Goal: Task Accomplishment & Management: Use online tool/utility

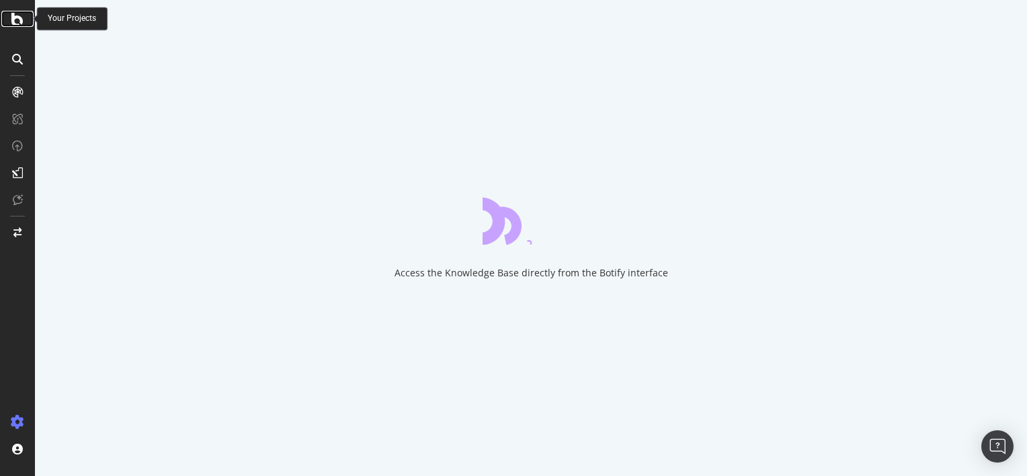
drag, startPoint x: 0, startPoint y: 0, endPoint x: 24, endPoint y: 24, distance: 34.2
click at [24, 24] on div at bounding box center [17, 19] width 32 height 16
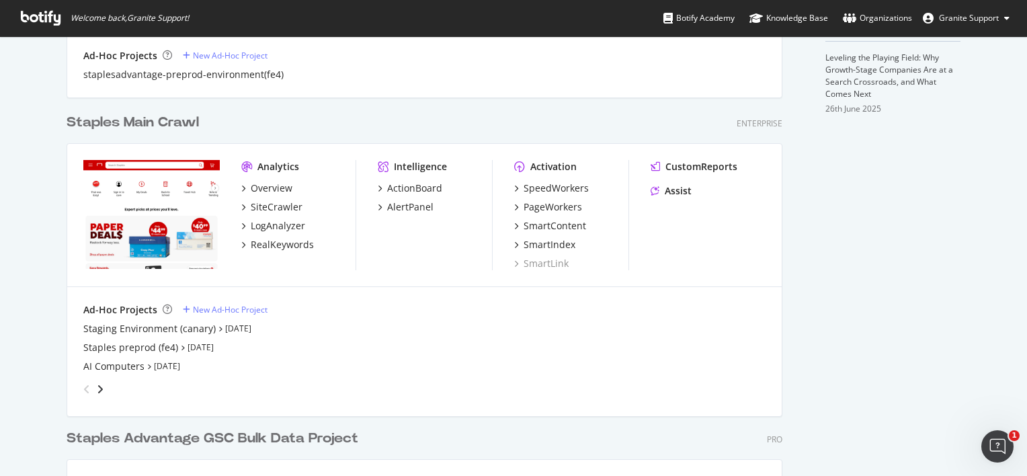
scroll to position [670, 0]
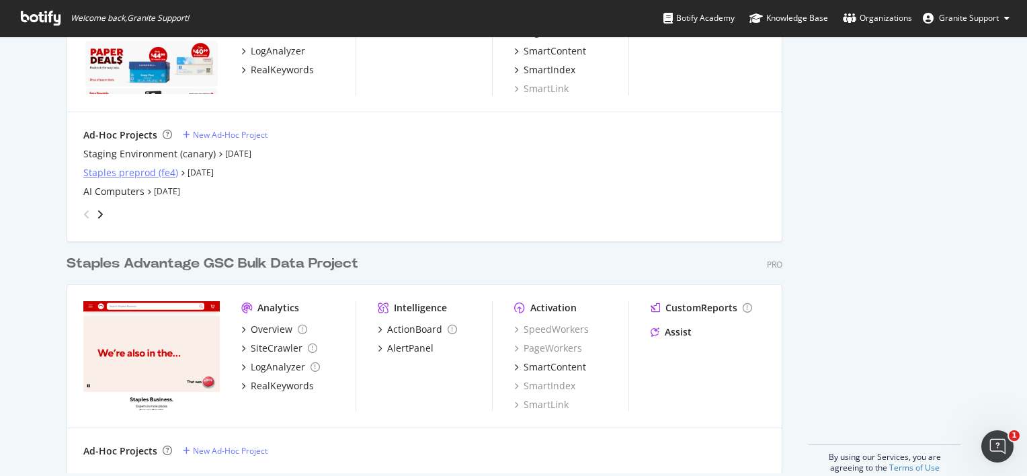
click at [128, 169] on div "Staples preprod (fe4)" at bounding box center [130, 172] width 95 height 13
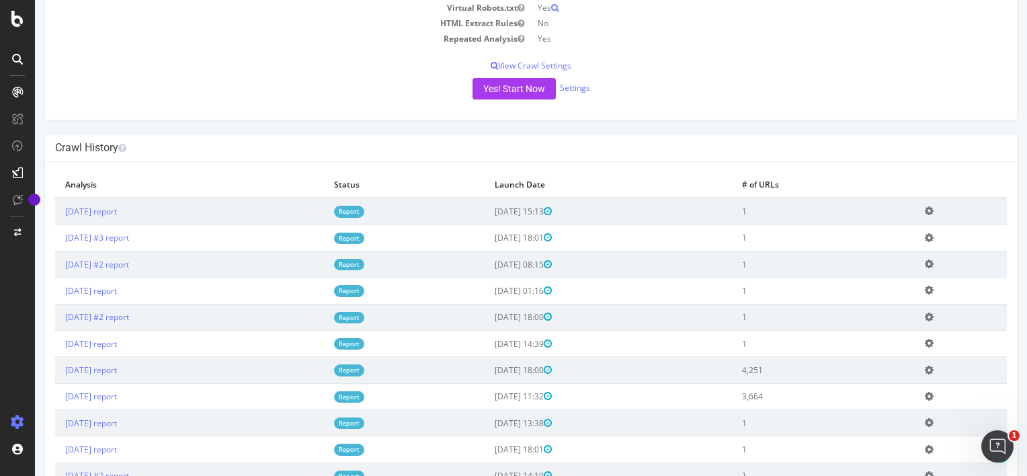
scroll to position [277, 0]
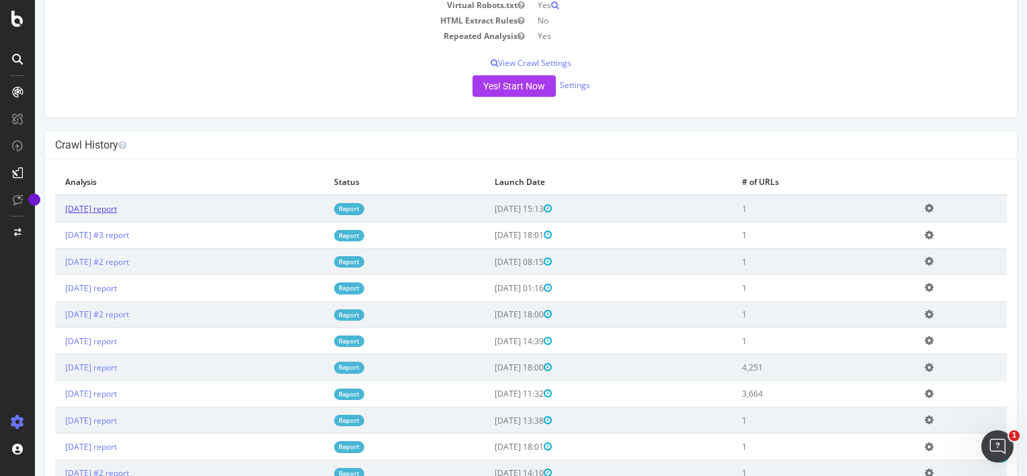
click at [116, 206] on link "[DATE] report" at bounding box center [91, 208] width 52 height 11
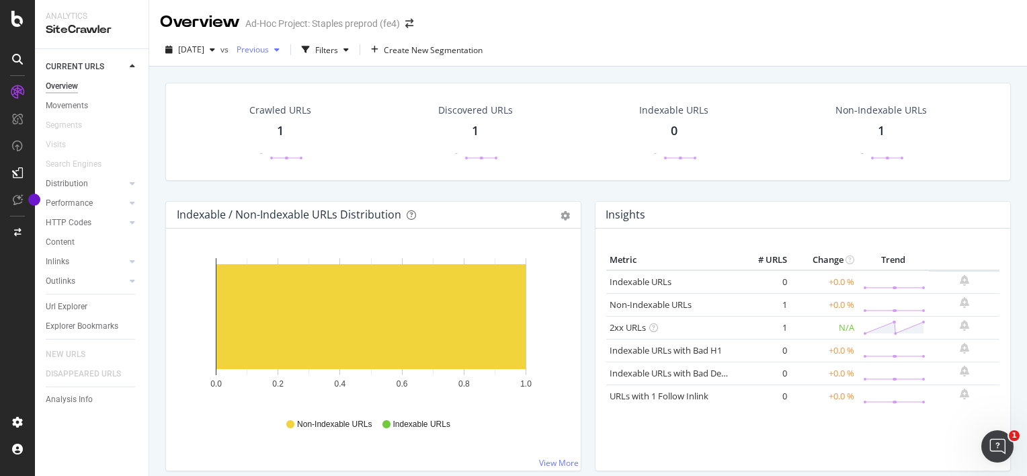
click at [279, 53] on icon "button" at bounding box center [276, 50] width 5 height 8
click at [17, 29] on div at bounding box center [17, 238] width 35 height 476
click at [16, 20] on icon at bounding box center [17, 19] width 12 height 16
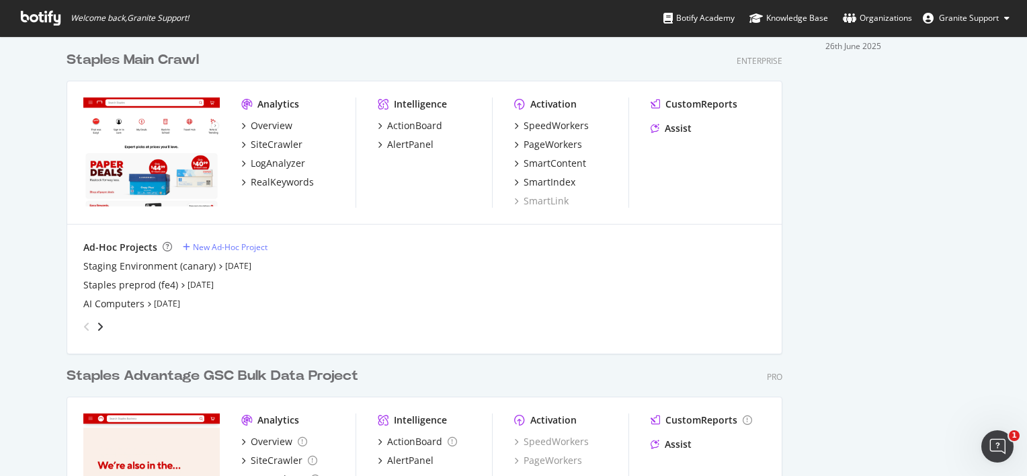
scroll to position [623, 0]
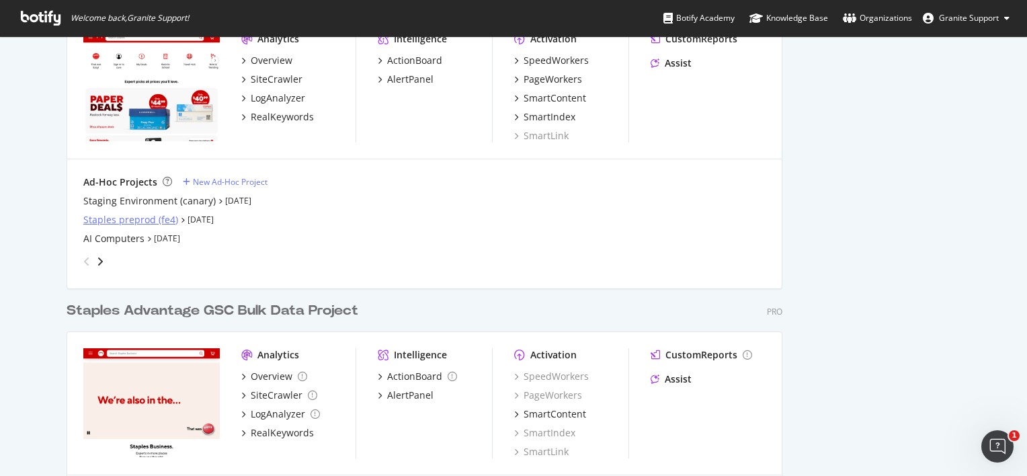
click at [151, 223] on div "Staples preprod (fe4)" at bounding box center [130, 219] width 95 height 13
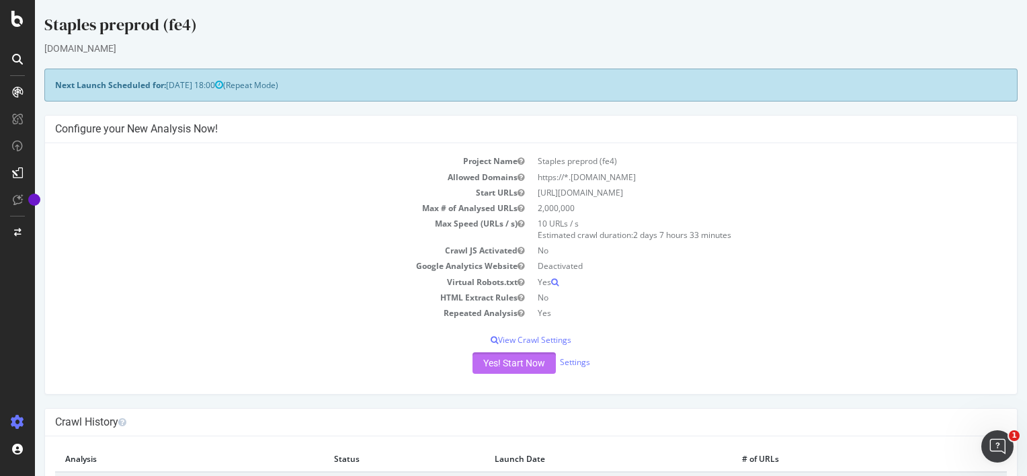
click at [518, 363] on button "Yes! Start Now" at bounding box center [513, 362] width 83 height 21
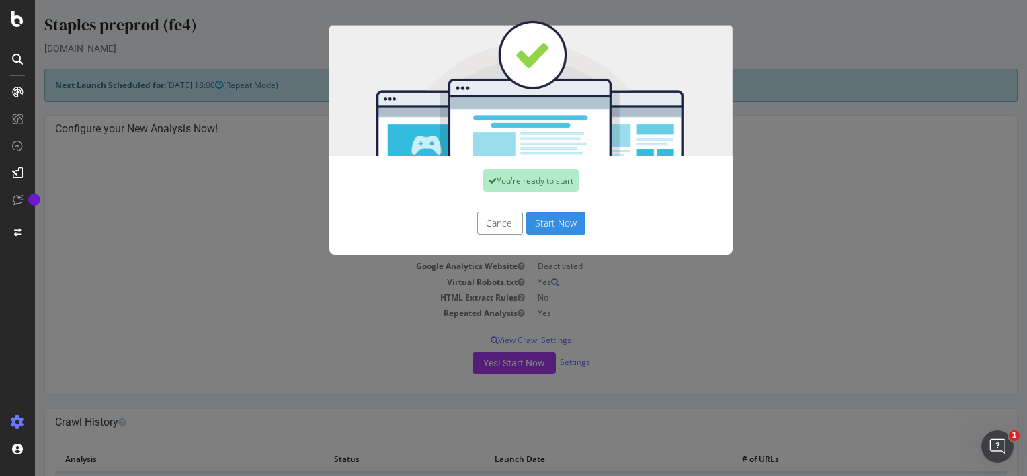
click at [560, 218] on button "Start Now" at bounding box center [555, 223] width 59 height 23
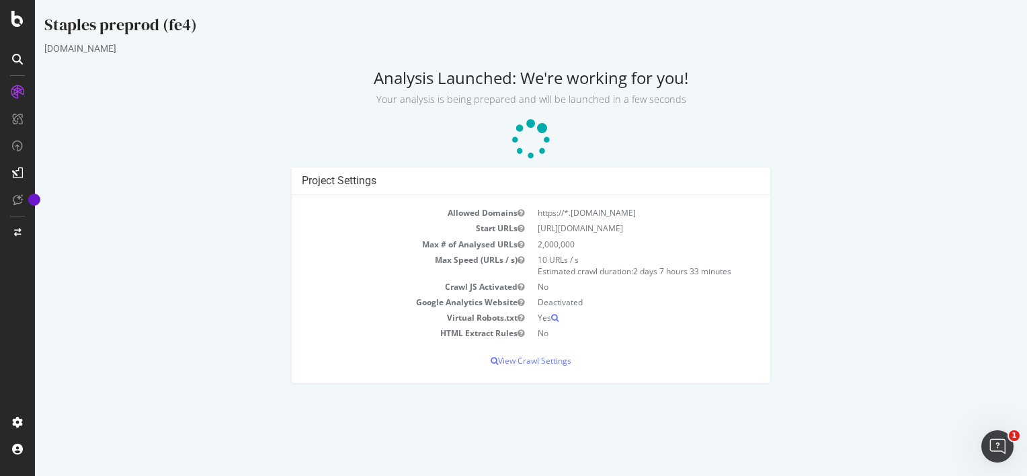
click at [724, 215] on td "https://*.[DOMAIN_NAME]" at bounding box center [645, 212] width 229 height 15
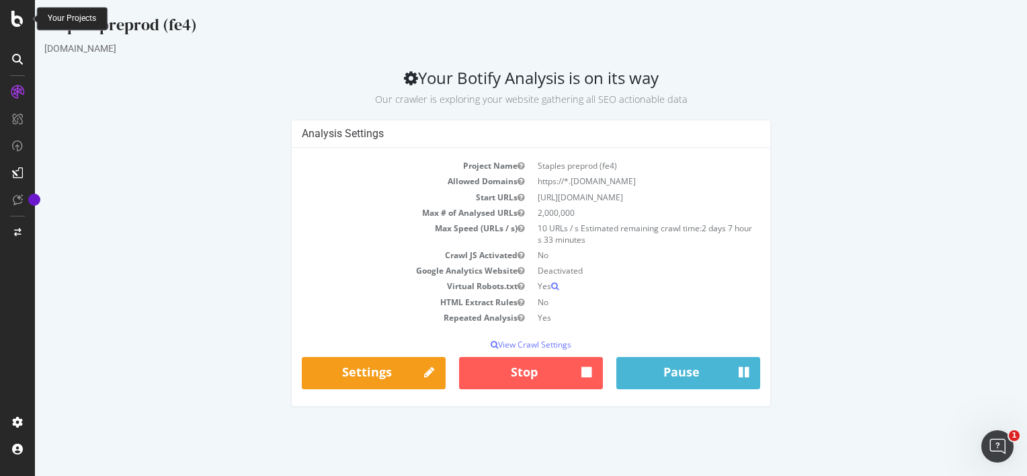
click at [17, 18] on icon at bounding box center [17, 19] width 12 height 16
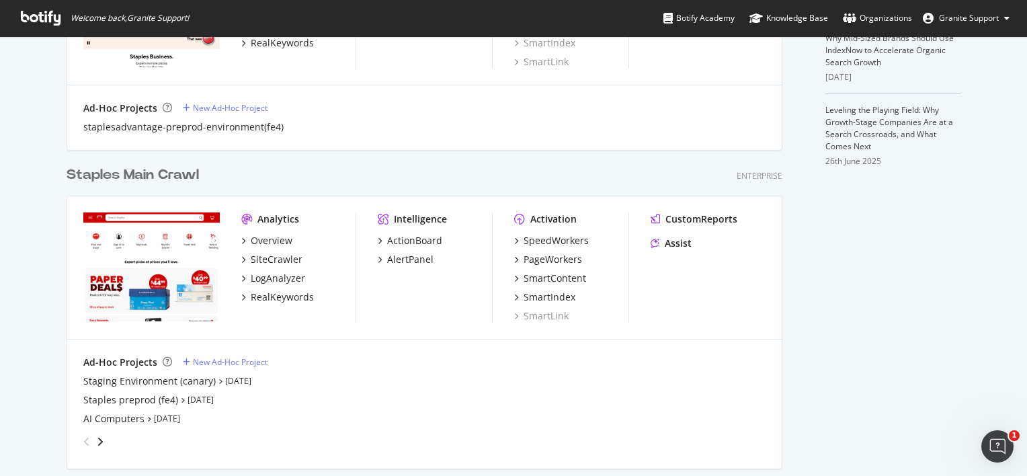
scroll to position [600, 0]
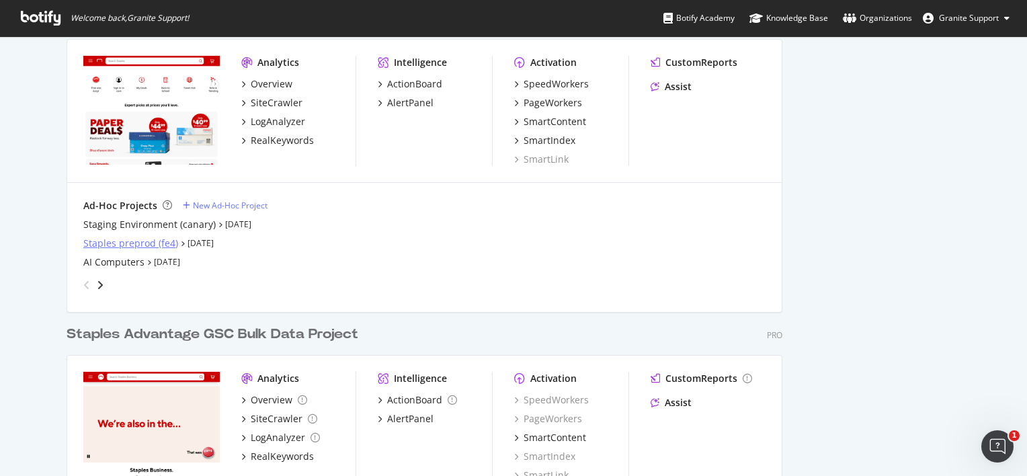
click at [153, 245] on div "Staples preprod (fe4)" at bounding box center [130, 242] width 95 height 13
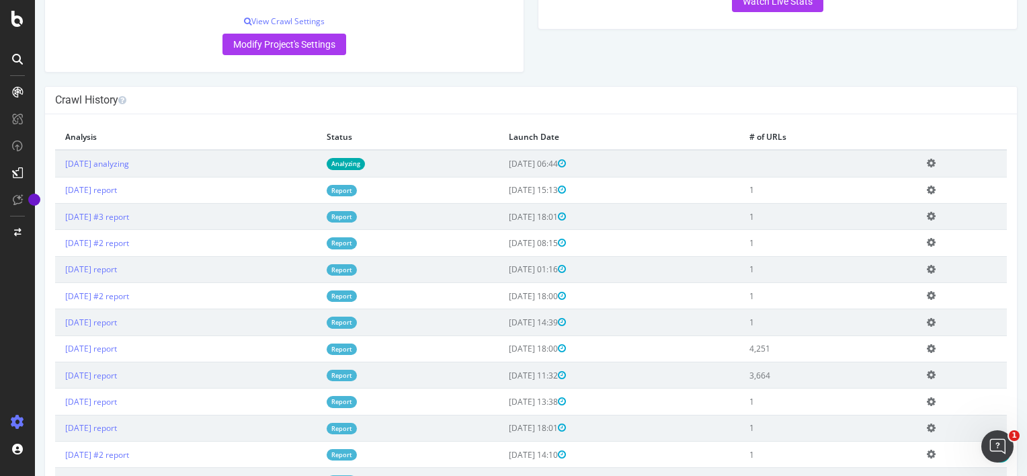
scroll to position [323, 0]
